Goal: Check status: Check status

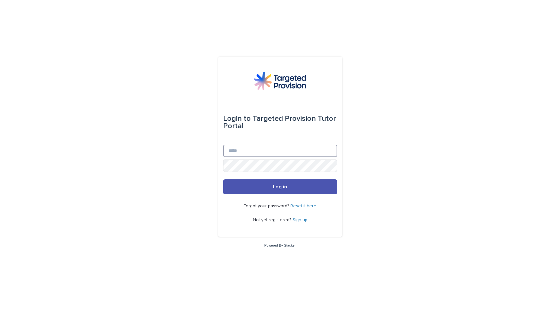
type input "**********"
click at [277, 189] on span "Log in" at bounding box center [280, 186] width 14 height 5
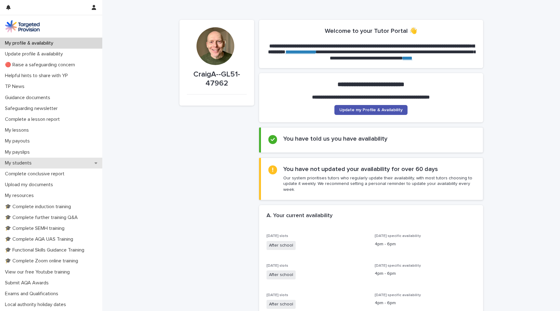
click at [41, 161] on div "My students" at bounding box center [51, 163] width 102 height 11
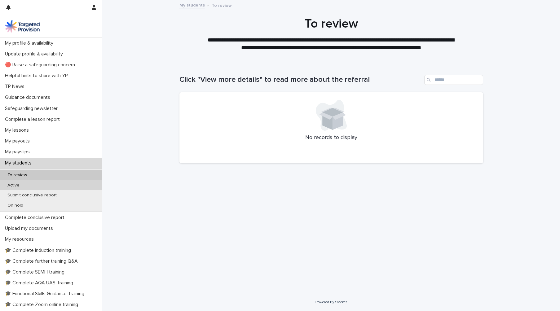
click at [46, 184] on div "Active" at bounding box center [51, 185] width 102 height 10
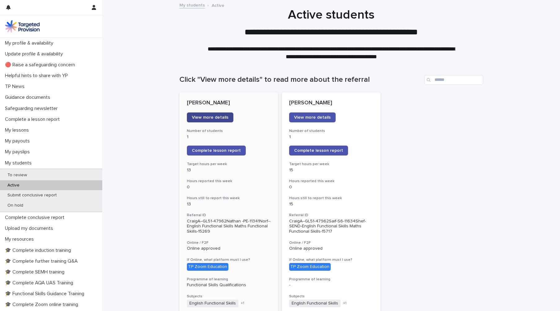
click at [213, 117] on span "View more details" at bounding box center [210, 117] width 37 height 4
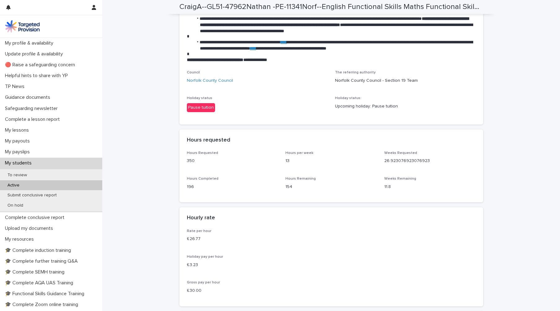
scroll to position [981, 0]
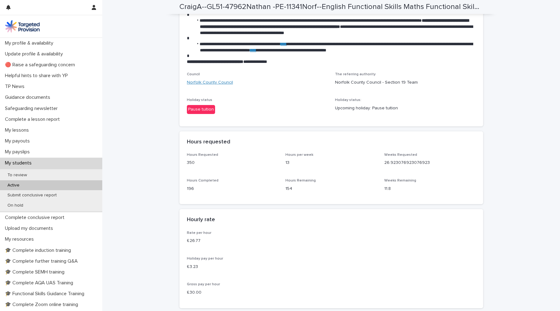
click at [208, 86] on link "Norfolk County Council" at bounding box center [210, 82] width 46 height 7
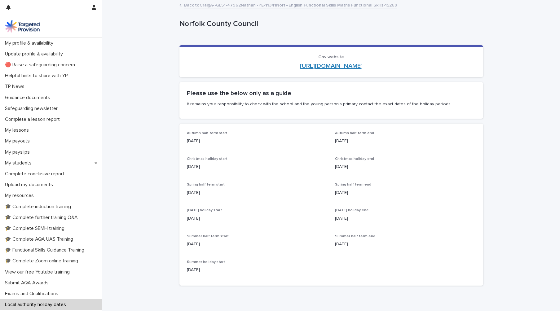
click at [321, 64] on link "[URL][DOMAIN_NAME]" at bounding box center [331, 66] width 63 height 6
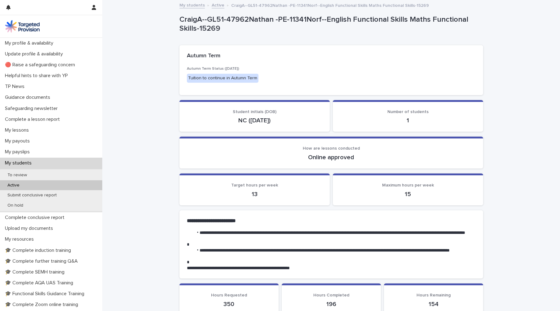
click at [25, 162] on p "My students" at bounding box center [19, 163] width 34 height 6
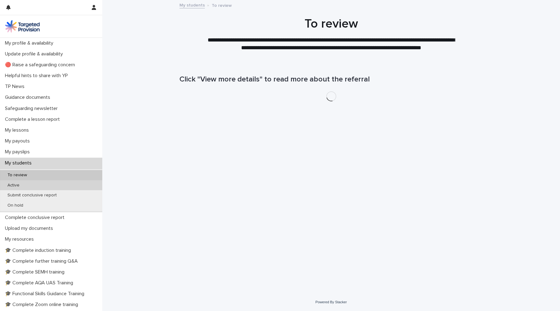
click at [29, 186] on div "Active" at bounding box center [51, 185] width 102 height 10
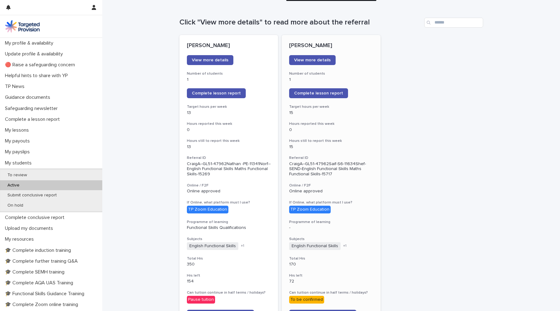
scroll to position [50, 0]
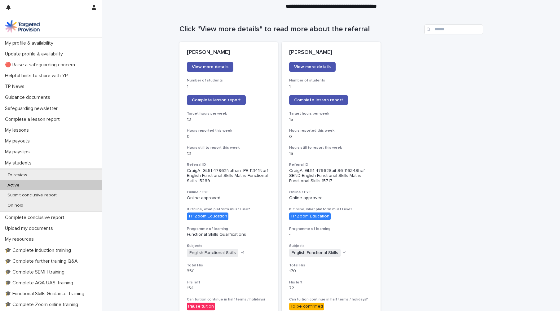
click at [318, 68] on span "View more details" at bounding box center [312, 67] width 37 height 4
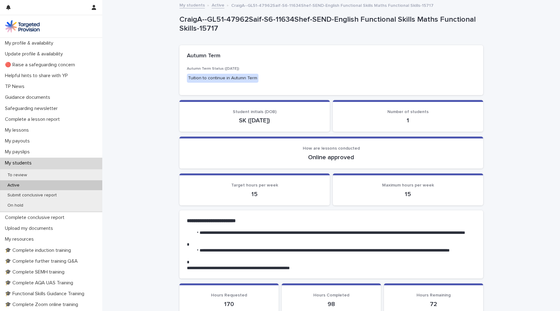
click at [23, 183] on p "Active" at bounding box center [13, 185] width 22 height 5
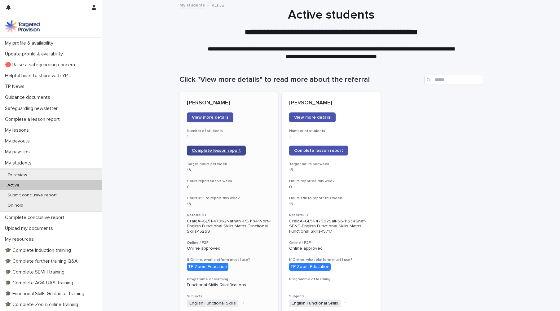
click at [216, 150] on span "Complete lesson report" at bounding box center [216, 150] width 49 height 4
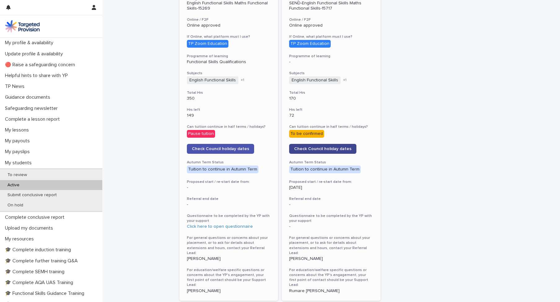
scroll to position [224, 0]
